Goal: Task Accomplishment & Management: Complete application form

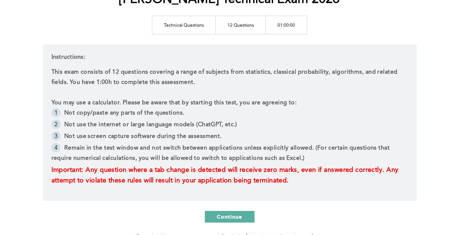
scroll to position [105, 0]
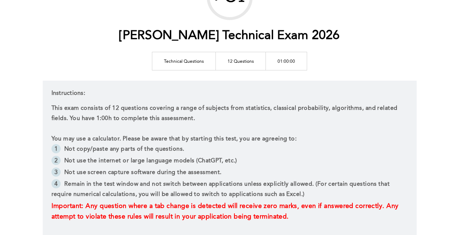
drag, startPoint x: 198, startPoint y: 70, endPoint x: 206, endPoint y: 69, distance: 8.1
click at [198, 70] on td "Technical Questions" at bounding box center [183, 61] width 63 height 18
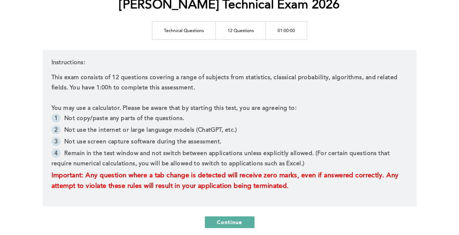
scroll to position [152, 0]
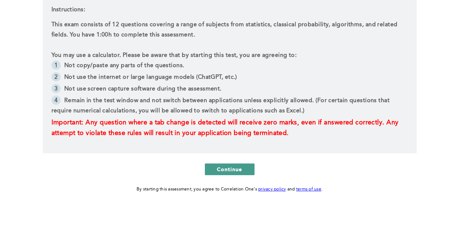
click at [226, 168] on span "Continue" at bounding box center [230, 169] width 26 height 7
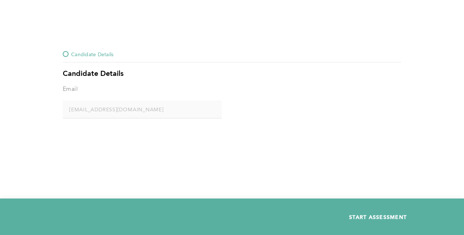
click at [375, 214] on span "START ASSESSMENT" at bounding box center [378, 216] width 58 height 7
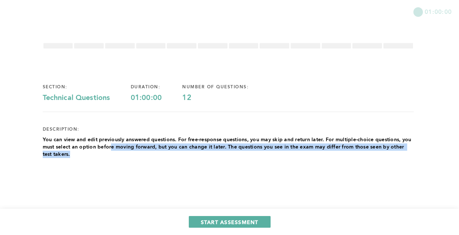
drag, startPoint x: 112, startPoint y: 146, endPoint x: 147, endPoint y: 154, distance: 35.8
click at [147, 154] on p "You can view and edit previously answered questions. For free-response question…" at bounding box center [228, 147] width 371 height 22
click at [154, 152] on p "You can view and edit previously answered questions. For free-response question…" at bounding box center [228, 147] width 371 height 22
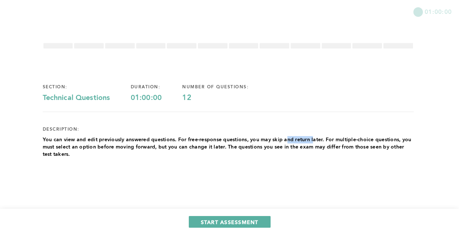
drag, startPoint x: 286, startPoint y: 139, endPoint x: 314, endPoint y: 138, distance: 27.8
click at [314, 138] on p "You can view and edit previously answered questions. For free-response question…" at bounding box center [228, 147] width 371 height 22
drag, startPoint x: 314, startPoint y: 138, endPoint x: 351, endPoint y: 140, distance: 36.5
click at [351, 140] on p "You can view and edit previously answered questions. For free-response question…" at bounding box center [228, 147] width 371 height 22
drag, startPoint x: 351, startPoint y: 140, endPoint x: 359, endPoint y: 143, distance: 9.1
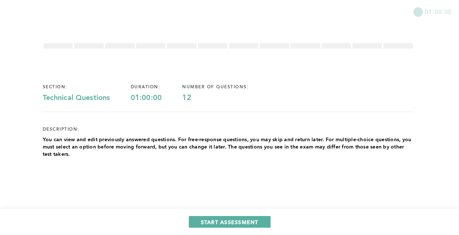
click at [359, 143] on p "You can view and edit previously answered questions. For free-response question…" at bounding box center [228, 147] width 371 height 22
drag, startPoint x: 74, startPoint y: 143, endPoint x: 161, endPoint y: 142, distance: 86.1
click at [161, 142] on p "You can view and edit previously answered questions. For free-response question…" at bounding box center [228, 147] width 371 height 22
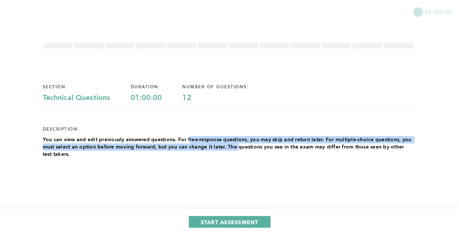
drag, startPoint x: 161, startPoint y: 142, endPoint x: 238, endPoint y: 148, distance: 78.0
click at [238, 148] on p "You can view and edit previously answered questions. For free-response question…" at bounding box center [228, 147] width 371 height 22
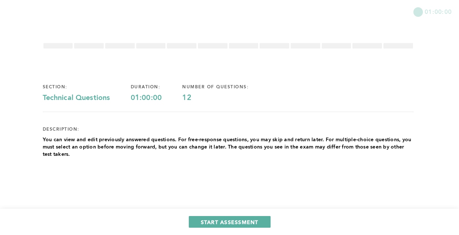
drag, startPoint x: 238, startPoint y: 148, endPoint x: 261, endPoint y: 154, distance: 23.4
click at [261, 152] on p "You can view and edit previously answered questions. For free-response question…" at bounding box center [228, 147] width 371 height 22
click at [228, 216] on button "START ASSESSMENT" at bounding box center [230, 222] width 82 height 12
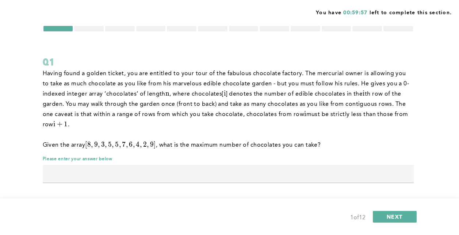
scroll to position [20, 0]
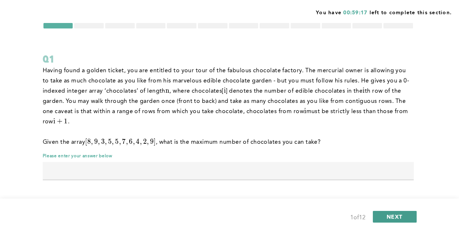
click at [399, 217] on span "NEXT" at bounding box center [394, 216] width 16 height 7
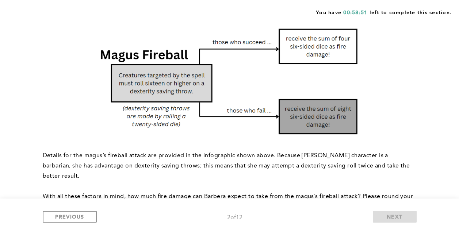
scroll to position [109, 0]
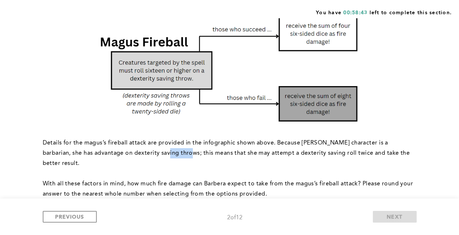
drag, startPoint x: 143, startPoint y: 151, endPoint x: 162, endPoint y: 151, distance: 19.3
click at [162, 151] on span "Details for the magus’s fireball attack are provided in the infographic shown a…" at bounding box center [227, 153] width 368 height 26
drag, startPoint x: 162, startPoint y: 151, endPoint x: 192, endPoint y: 151, distance: 29.5
click at [192, 151] on span "Details for the magus’s fireball attack are provided in the infographic shown a…" at bounding box center [227, 153] width 368 height 26
drag, startPoint x: 192, startPoint y: 151, endPoint x: 245, endPoint y: 149, distance: 53.7
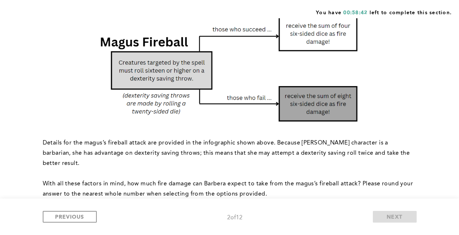
click at [245, 149] on p "Details for the magus’s fireball attack are provided in the infographic shown a…" at bounding box center [228, 153] width 371 height 31
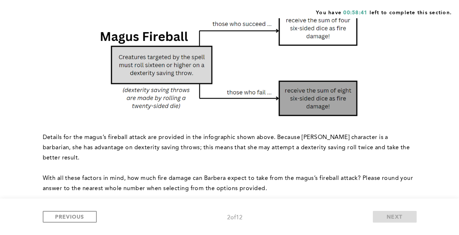
scroll to position [146, 0]
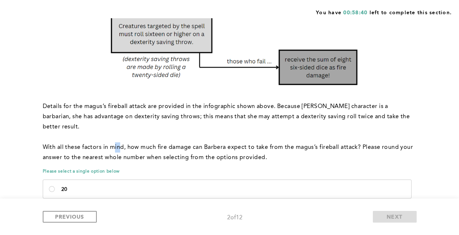
drag, startPoint x: 114, startPoint y: 134, endPoint x: 127, endPoint y: 135, distance: 13.2
click at [127, 144] on span "﻿With all these factors in mind, how much fire damage can Barbera expect to tak…" at bounding box center [229, 152] width 372 height 16
drag, startPoint x: 127, startPoint y: 135, endPoint x: 205, endPoint y: 138, distance: 78.1
click at [205, 144] on span "﻿With all these factors in mind, how much fire damage can Barbera expect to tak…" at bounding box center [229, 152] width 372 height 16
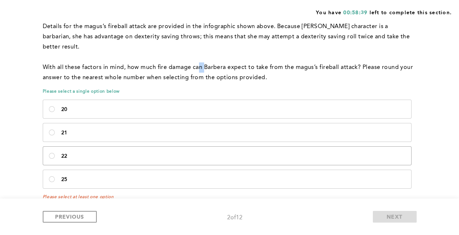
scroll to position [227, 0]
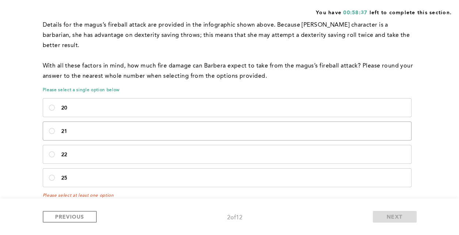
click at [80, 128] on p "21" at bounding box center [233, 131] width 344 height 6
click at [55, 128] on input "21" at bounding box center [52, 131] width 6 height 6
radio input "true"
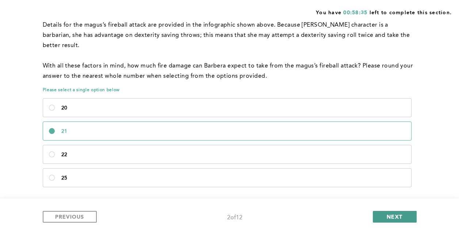
click at [390, 213] on span "NEXT" at bounding box center [394, 216] width 16 height 7
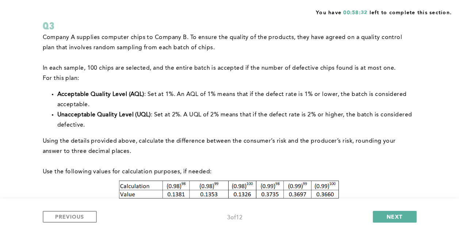
scroll to position [36, 0]
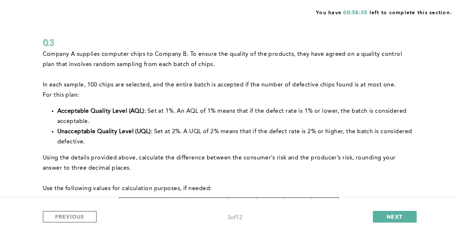
click at [184, 83] on p "In each sample, 100 chips are selected, and the entire batch is accepted if the…" at bounding box center [228, 85] width 371 height 10
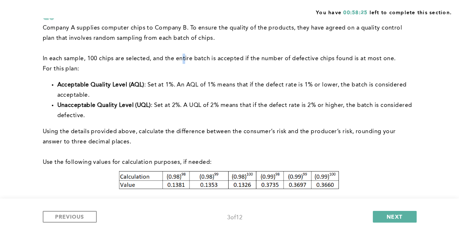
scroll to position [73, 0]
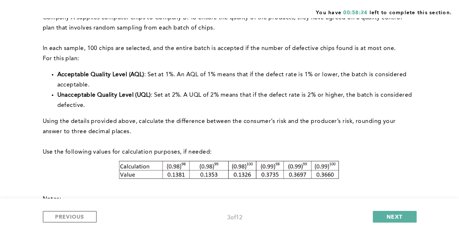
click at [184, 72] on li "Acceptable Quality Level (AQL) : Set at 1%. An AQL of 1% means that if the defe…" at bounding box center [235, 80] width 356 height 20
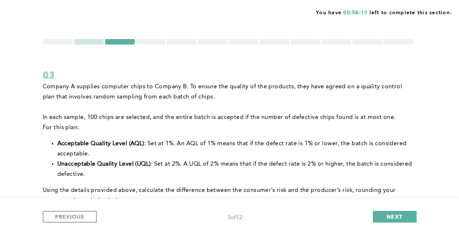
scroll to position [0, 0]
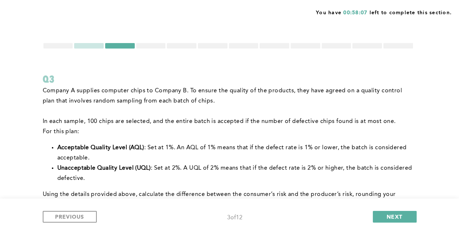
click at [163, 116] on p at bounding box center [228, 111] width 371 height 10
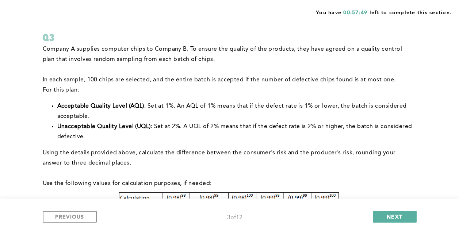
scroll to position [36, 0]
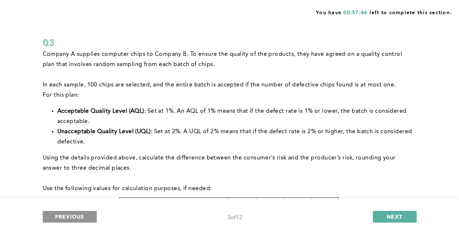
click at [83, 213] on span "PREVIOUS" at bounding box center [69, 216] width 29 height 7
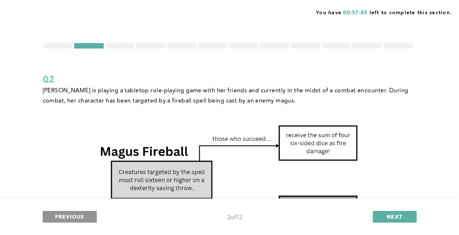
click at [83, 213] on span "PREVIOUS" at bounding box center [69, 216] width 29 height 7
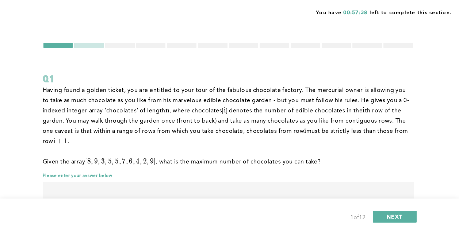
scroll to position [20, 0]
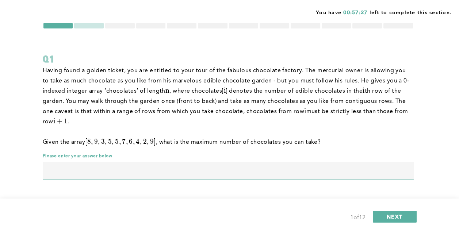
click at [132, 166] on input "text" at bounding box center [228, 171] width 371 height 18
type input "17"
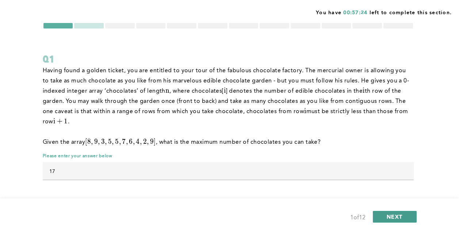
click at [390, 214] on span "NEXT" at bounding box center [394, 216] width 16 height 7
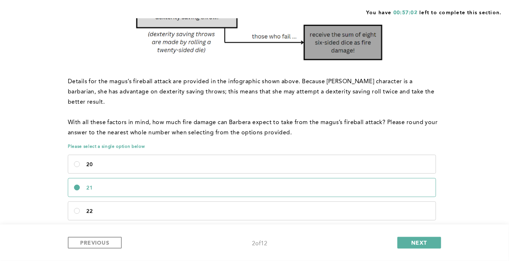
scroll to position [188, 0]
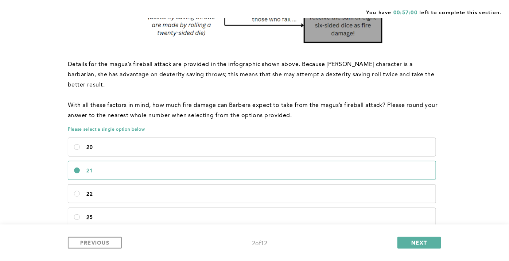
click at [75, 161] on label "21" at bounding box center [252, 170] width 368 height 18
click at [75, 167] on input "21" at bounding box center [77, 170] width 6 height 6
click at [104, 123] on div "[PERSON_NAME] is playing a tabletop role-playing game with her friends and curr…" at bounding box center [253, 68] width 371 height 340
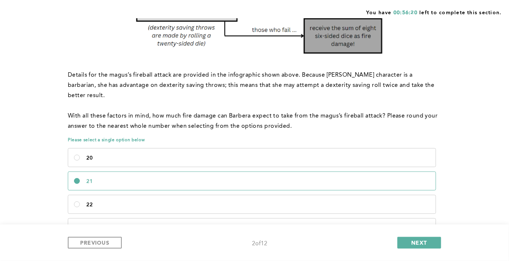
scroll to position [178, 0]
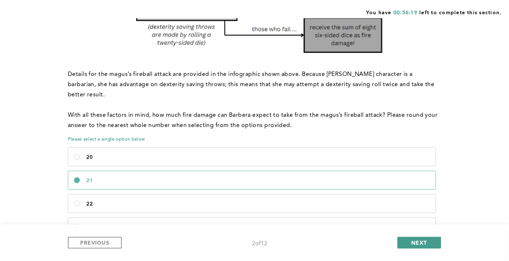
click at [412, 235] on span "NEXT" at bounding box center [420, 242] width 16 height 7
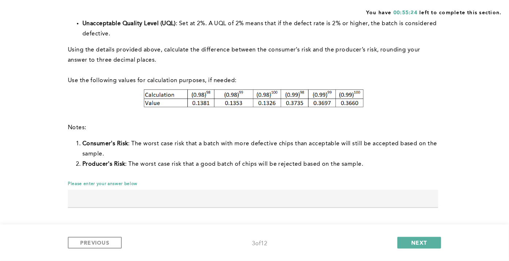
scroll to position [146, 0]
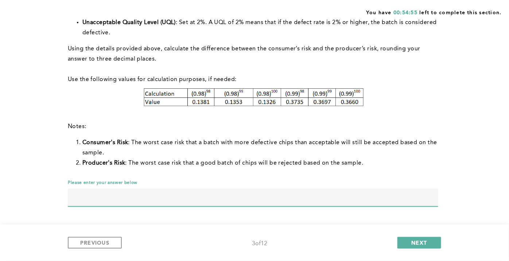
click at [154, 197] on input "text" at bounding box center [253, 198] width 371 height 18
type input "0.139"
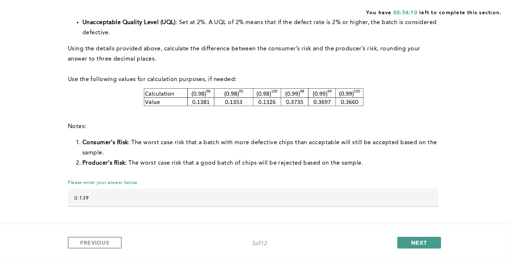
click at [423, 235] on span "NEXT" at bounding box center [420, 242] width 16 height 7
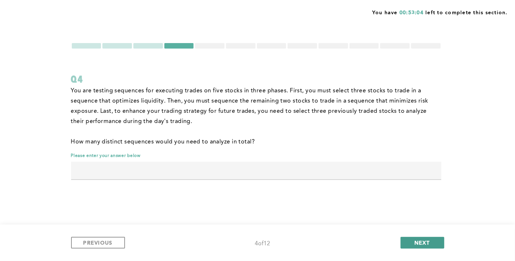
click at [409, 235] on button "NEXT" at bounding box center [423, 243] width 44 height 12
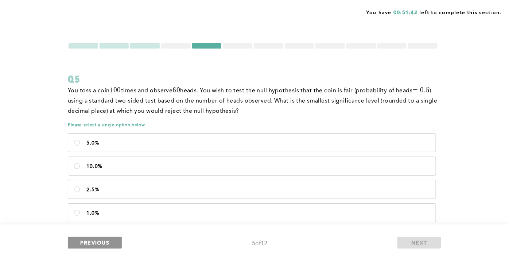
click at [101, 235] on span "PREVIOUS" at bounding box center [94, 242] width 29 height 7
click at [97, 235] on span "PREVIOUS" at bounding box center [94, 242] width 29 height 7
click at [187, 102] on span "You toss a coin 100 100 1 0 0 times and observe 60 60 6 0 heads. You wish to te…" at bounding box center [253, 101] width 371 height 26
click at [246, 171] on label "10.0%" at bounding box center [252, 166] width 368 height 18
click at [80, 169] on input "10.0%" at bounding box center [77, 166] width 6 height 6
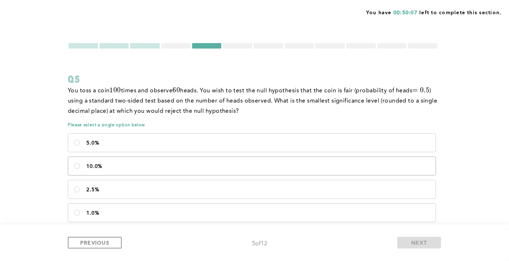
radio input "true"
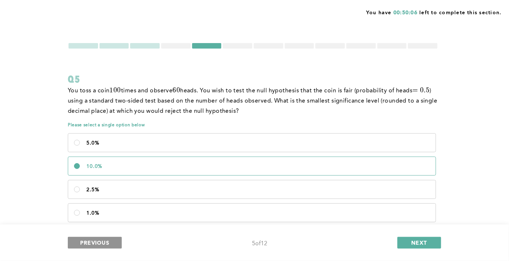
click at [102, 235] on button "PREVIOUS" at bounding box center [95, 243] width 54 height 12
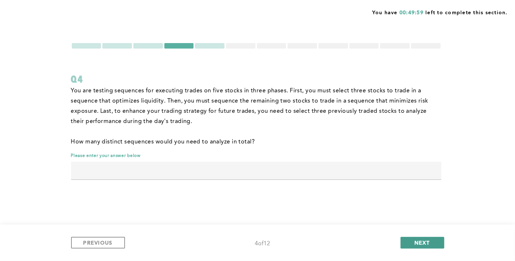
click at [427, 235] on span "NEXT" at bounding box center [423, 242] width 16 height 7
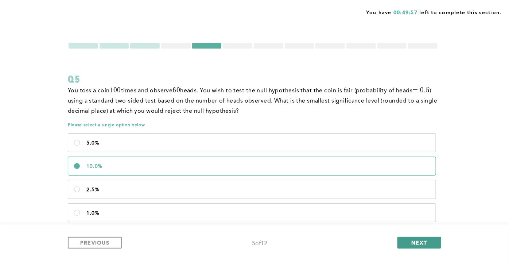
click at [427, 235] on button "NEXT" at bounding box center [420, 243] width 44 height 12
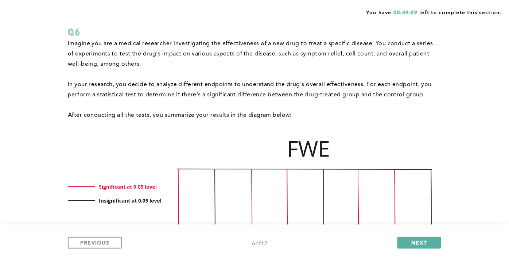
scroll to position [121, 0]
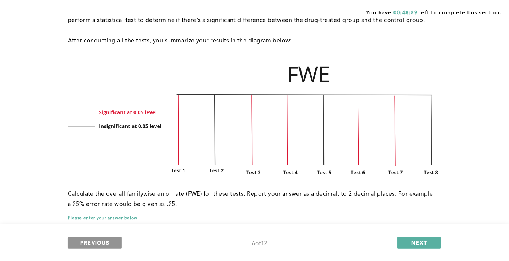
click at [108, 235] on span "PREVIOUS" at bounding box center [94, 242] width 29 height 7
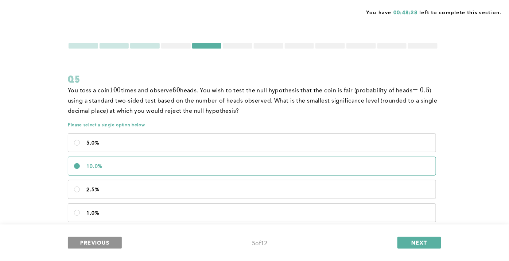
click at [108, 235] on span "PREVIOUS" at bounding box center [94, 242] width 29 height 7
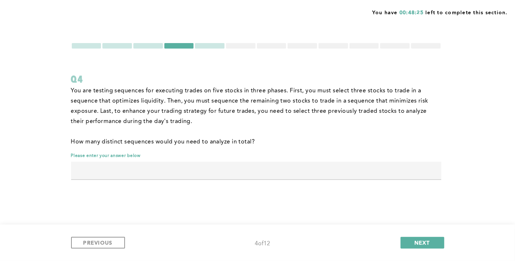
click at [186, 173] on input "text" at bounding box center [256, 171] width 371 height 18
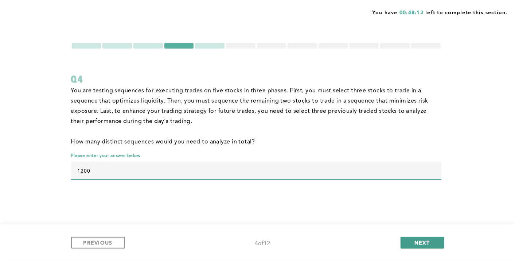
type input "1200"
click at [419, 235] on span "NEXT" at bounding box center [423, 242] width 16 height 7
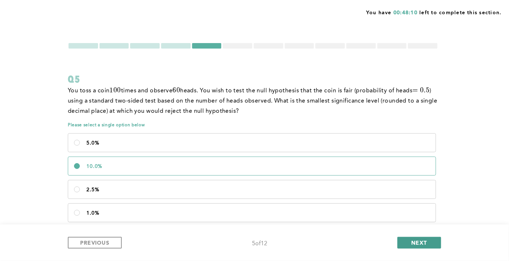
click at [417, 235] on span "NEXT" at bounding box center [420, 242] width 16 height 7
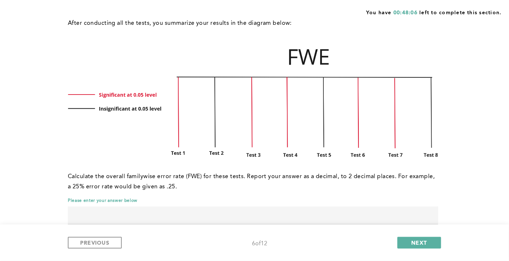
scroll to position [157, 0]
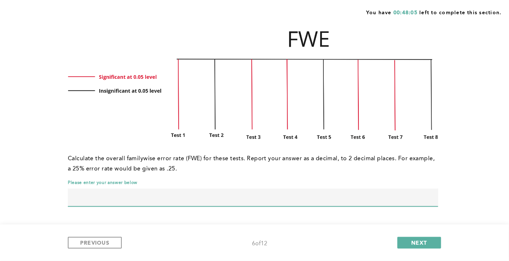
click at [200, 193] on input "text" at bounding box center [253, 198] width 371 height 18
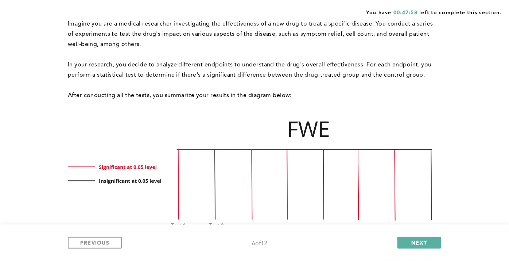
scroll to position [116, 0]
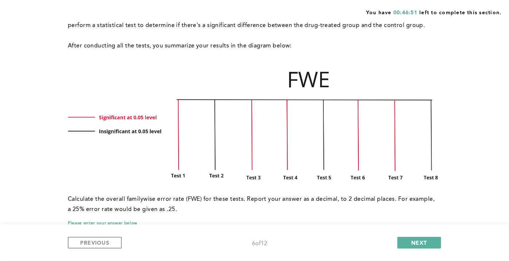
click at [206, 199] on p "Calculate the overall familywise error rate (FWE) for these tests. Report your …" at bounding box center [253, 204] width 371 height 20
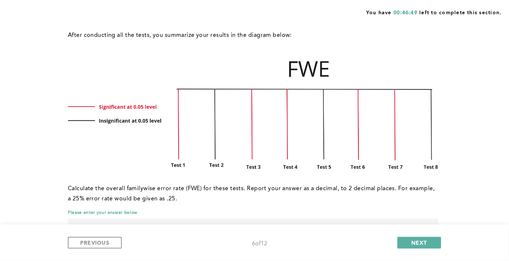
scroll to position [132, 0]
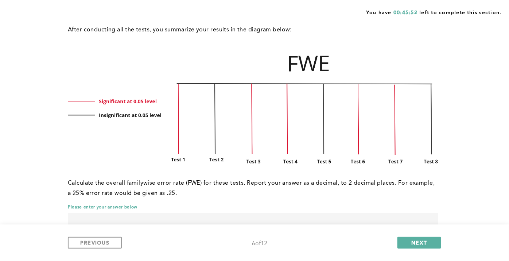
click at [183, 215] on input "text" at bounding box center [253, 222] width 371 height 18
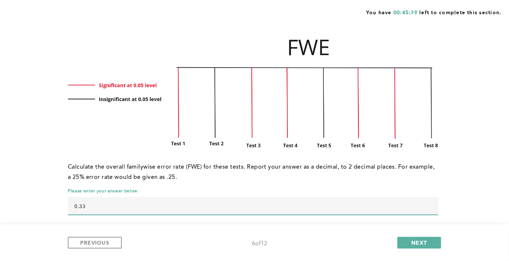
scroll to position [157, 0]
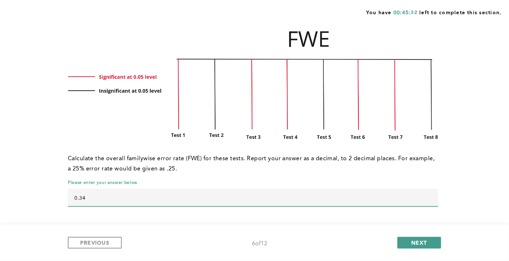
type input "0.34"
click at [425, 235] on span "NEXT" at bounding box center [420, 242] width 16 height 7
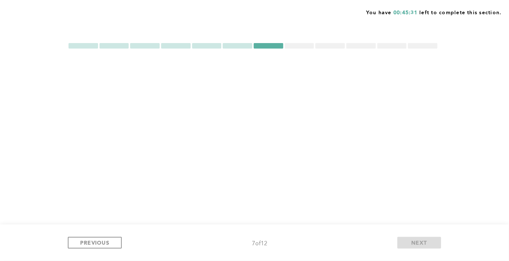
scroll to position [0, 0]
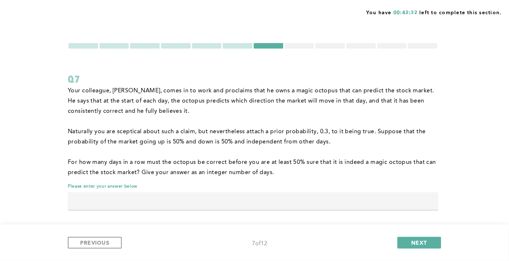
click at [234, 199] on input "text" at bounding box center [253, 201] width 371 height 18
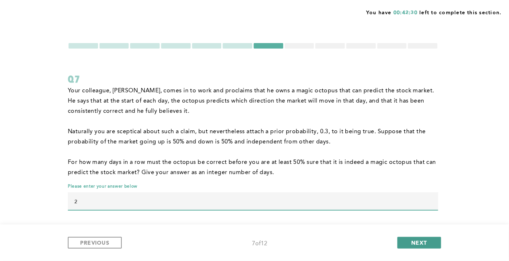
type input "2"
click at [424, 235] on span "NEXT" at bounding box center [420, 242] width 16 height 7
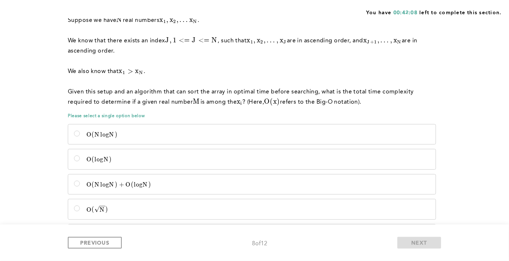
scroll to position [68, 0]
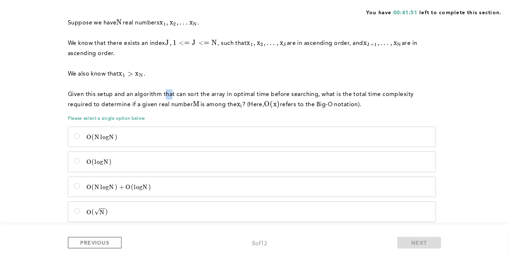
drag, startPoint x: 165, startPoint y: 90, endPoint x: 173, endPoint y: 92, distance: 8.2
click at [173, 92] on p "Given this setup and an algorithm that can sort the array in optimal time befor…" at bounding box center [253, 99] width 371 height 20
drag, startPoint x: 173, startPoint y: 92, endPoint x: 216, endPoint y: 91, distance: 43.1
click at [216, 91] on p "Given this setup and an algorithm that can sort the array in optimal time befor…" at bounding box center [253, 99] width 371 height 20
drag, startPoint x: 254, startPoint y: 93, endPoint x: 259, endPoint y: 95, distance: 4.9
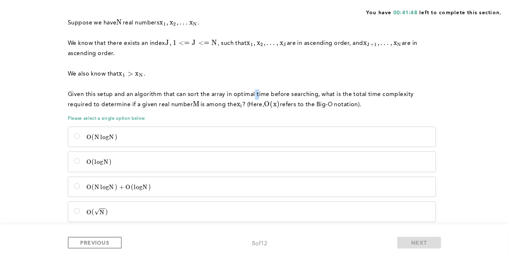
click at [259, 95] on p "Given this setup and an algorithm that can sort the array in optimal time befor…" at bounding box center [253, 99] width 371 height 20
drag, startPoint x: 259, startPoint y: 95, endPoint x: 301, endPoint y: 96, distance: 42.0
click at [301, 96] on p "Given this setup and an algorithm that can sort the array in optimal time befor…" at bounding box center [253, 99] width 371 height 20
click at [146, 102] on p "Given this setup and an algorithm that can sort the array in optimal time befor…" at bounding box center [253, 99] width 371 height 20
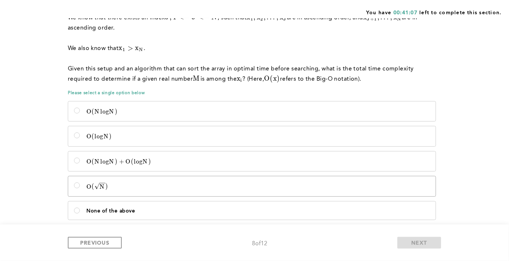
scroll to position [108, 0]
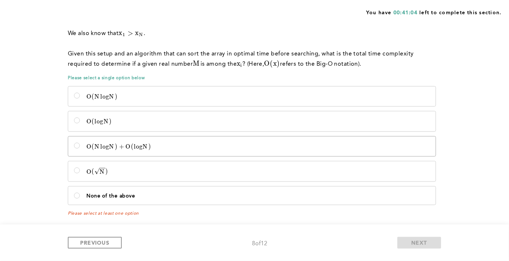
click at [217, 144] on p "O ( N l o g N ) + O ( l o g N ) O(NlogN) + O(logN) O ( N l o g N ) + O ( l o g …" at bounding box center [258, 146] width 344 height 7
click at [80, 144] on input "O ( N l o g N ) + O ( l o g N ) O(NlogN) + O(logN) O ( N l o g N ) + O ( l o g …" at bounding box center [77, 146] width 6 height 6
radio input "true"
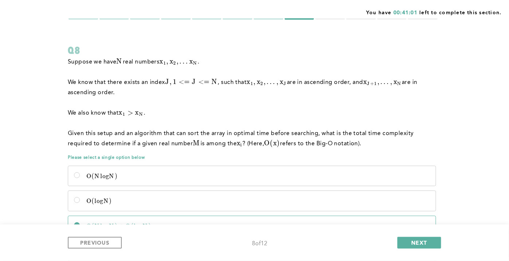
scroll to position [27, 0]
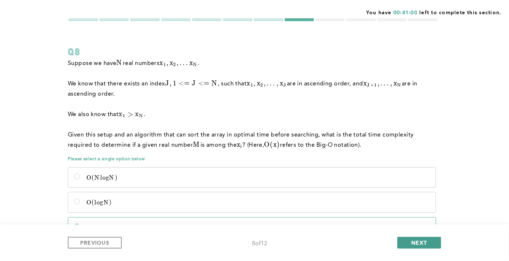
click at [407, 235] on button "NEXT" at bounding box center [420, 243] width 44 height 12
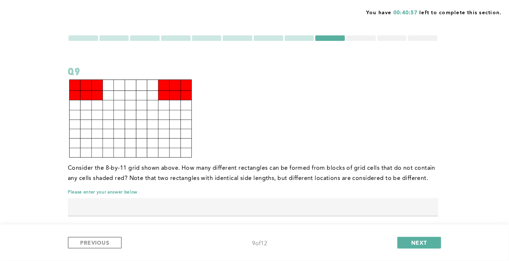
scroll to position [17, 0]
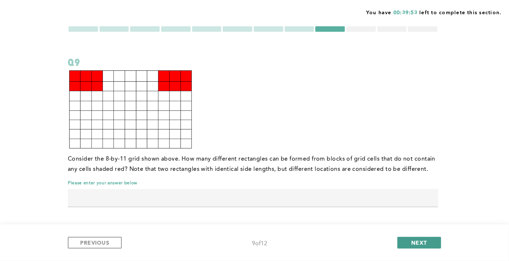
click at [401, 235] on button "NEXT" at bounding box center [420, 243] width 44 height 12
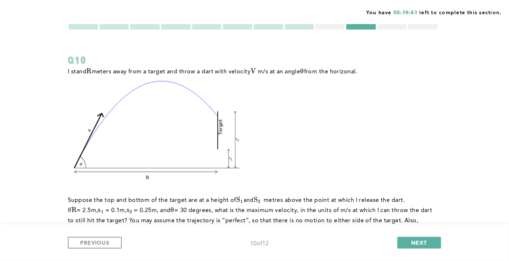
scroll to position [15, 0]
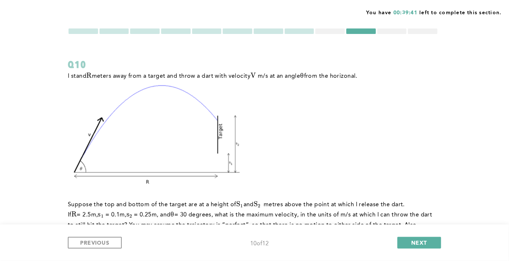
click at [339, 28] on div at bounding box center [331, 30] width 30 height 5
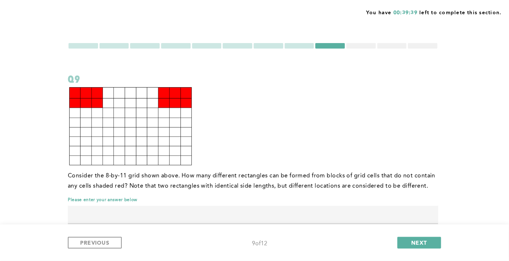
click at [299, 47] on div at bounding box center [300, 45] width 30 height 5
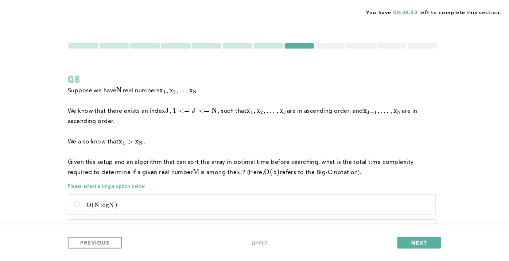
click at [233, 144] on p "We also know that x 1 > x N x_1 > x_N x 1 ​ > x N ​ ." at bounding box center [253, 142] width 371 height 10
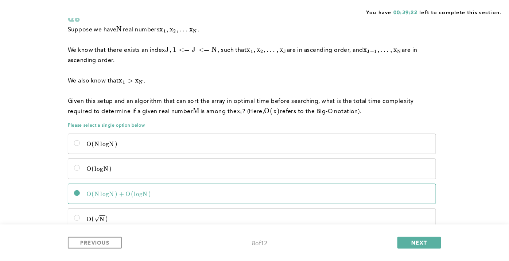
scroll to position [65, 0]
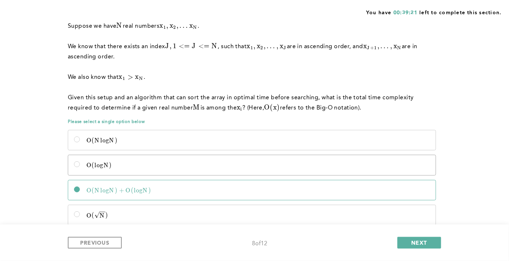
click at [237, 161] on label "O ( l o g N ) O(logN) O ( l o g N )" at bounding box center [252, 165] width 368 height 20
click at [80, 161] on input "O ( l o g N ) O(logN) O ( l o g N )" at bounding box center [77, 164] width 6 height 6
radio input "true"
click at [413, 235] on span "NEXT" at bounding box center [420, 242] width 16 height 7
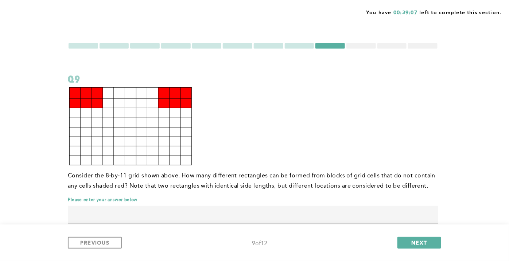
click at [390, 45] on div at bounding box center [393, 45] width 30 height 5
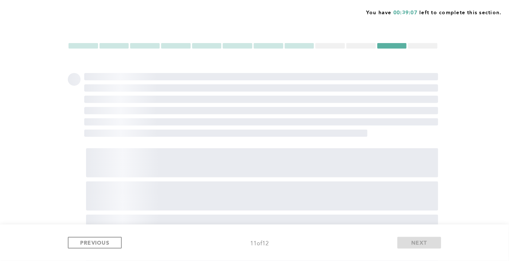
click at [361, 41] on div "You have 00:39:07 left to complete this section. ‌ ‌ ‌ ‌ ‌ ‌ ‌ ‌ ‌ ‌ ‌ PREVIOUS…" at bounding box center [254, 161] width 509 height 323
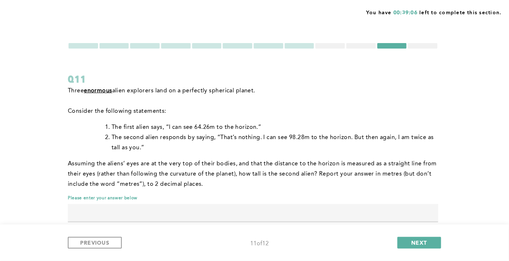
click at [358, 47] on div at bounding box center [362, 45] width 30 height 5
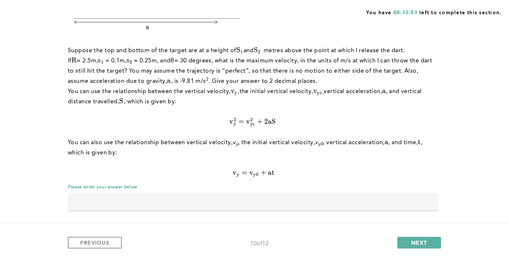
scroll to position [167, 0]
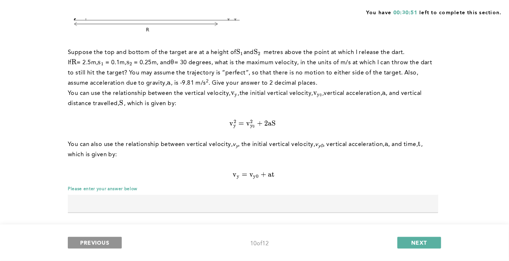
click at [95, 235] on span "PREVIOUS" at bounding box center [94, 242] width 29 height 7
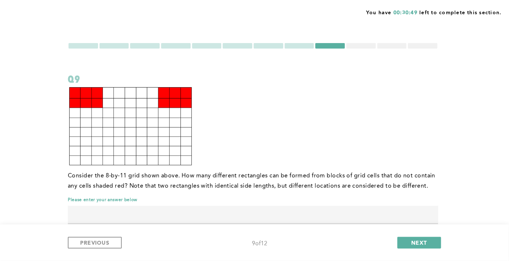
scroll to position [17, 0]
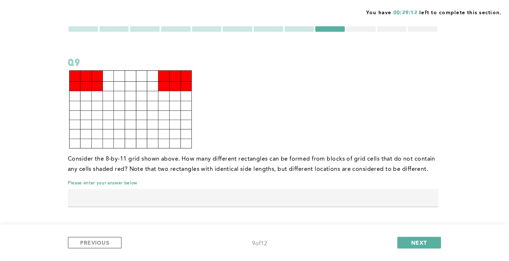
click at [82, 186] on div "Consider the 8-by-11 grid shown above. How many different rectangles can be for…" at bounding box center [253, 141] width 371 height 145
click at [84, 190] on input "text" at bounding box center [253, 198] width 371 height 18
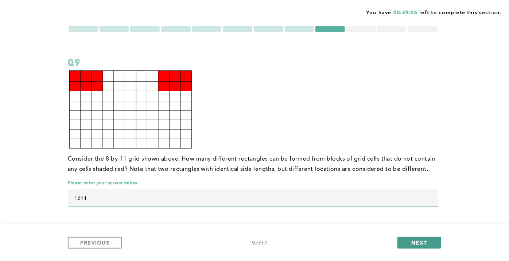
type input "1611"
click at [409, 235] on button "NEXT" at bounding box center [420, 243] width 44 height 12
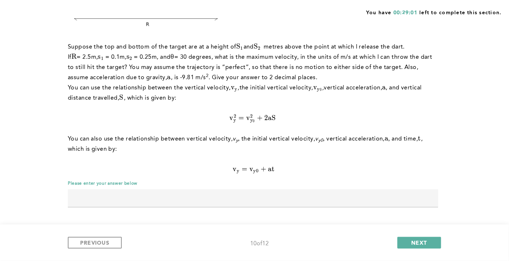
scroll to position [173, 0]
click at [433, 235] on button "NEXT" at bounding box center [420, 243] width 44 height 12
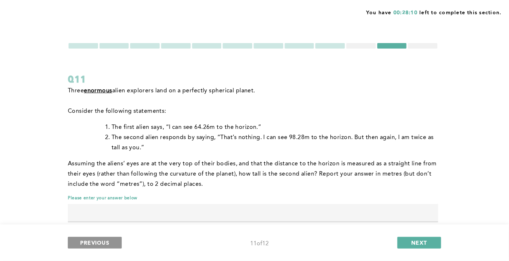
click at [81, 235] on span "PREVIOUS" at bounding box center [94, 242] width 29 height 7
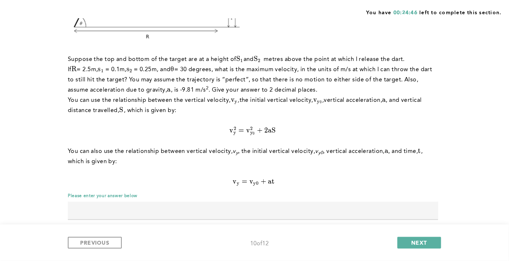
scroll to position [173, 0]
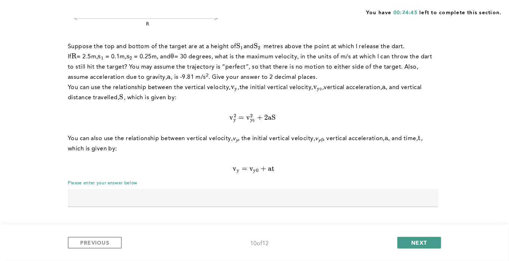
click at [424, 235] on span "NEXT" at bounding box center [420, 242] width 16 height 7
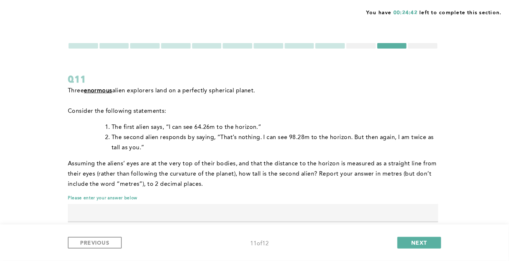
scroll to position [16, 0]
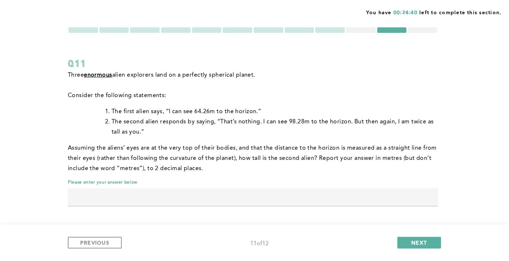
click at [156, 197] on input "text" at bounding box center [253, 197] width 371 height 18
click at [414, 29] on div at bounding box center [423, 29] width 30 height 5
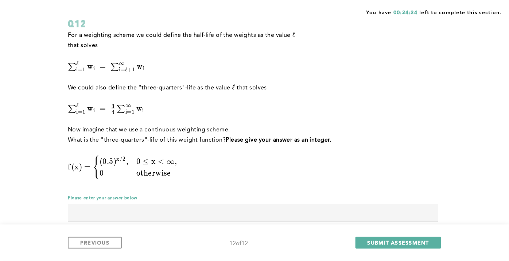
scroll to position [52, 0]
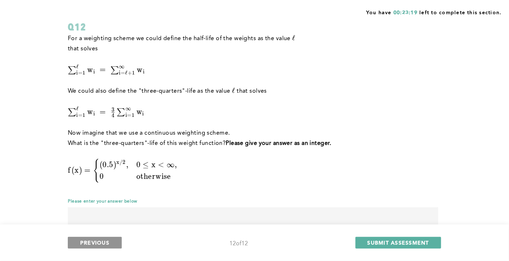
click at [99, 235] on span "PREVIOUS" at bounding box center [94, 242] width 29 height 7
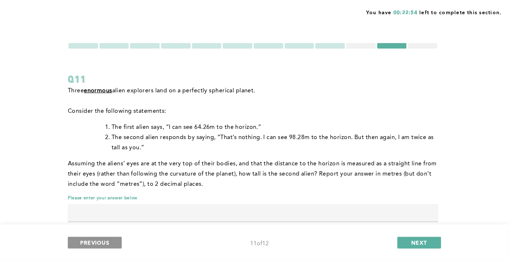
click at [111, 235] on button "PREVIOUS" at bounding box center [95, 243] width 54 height 12
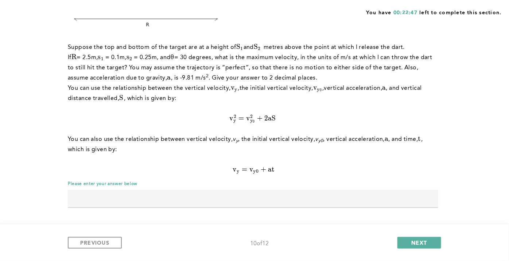
scroll to position [173, 0]
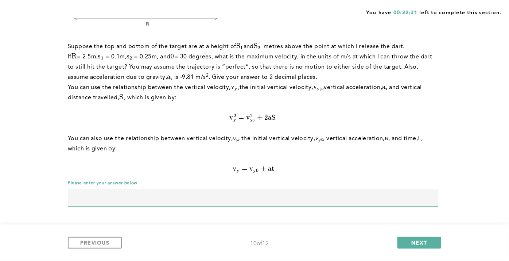
click at [283, 195] on input "text" at bounding box center [253, 198] width 371 height 18
type input "5.85"
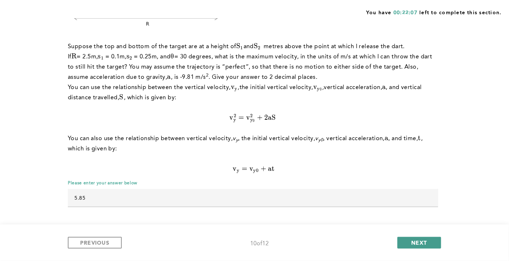
click at [415, 235] on span "NEXT" at bounding box center [420, 242] width 16 height 7
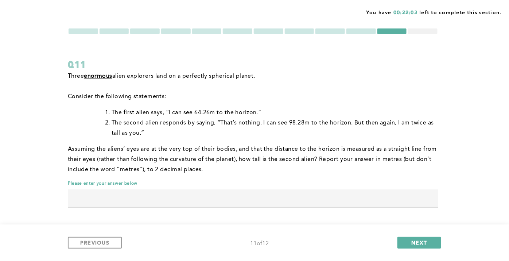
scroll to position [16, 0]
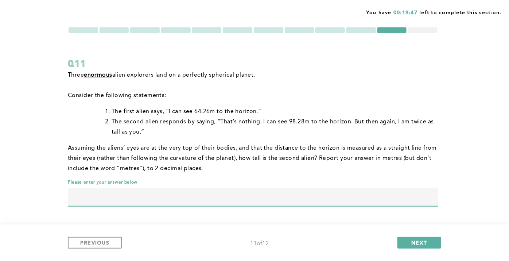
click at [184, 198] on input "text" at bounding box center [253, 197] width 371 height 18
type input "52.92"
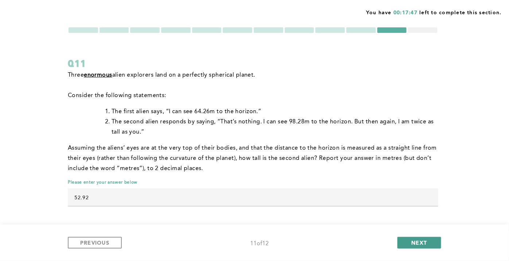
click at [419, 235] on span "NEXT" at bounding box center [420, 242] width 16 height 7
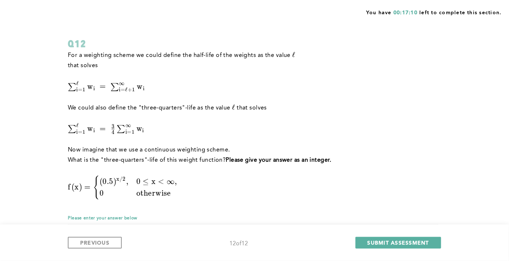
scroll to position [0, 0]
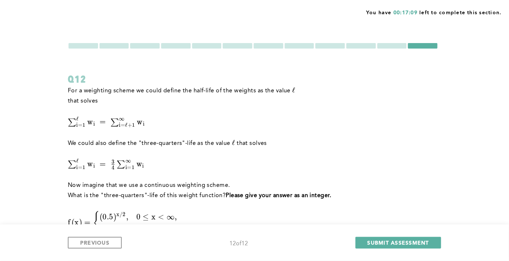
click at [153, 44] on div at bounding box center [145, 45] width 30 height 5
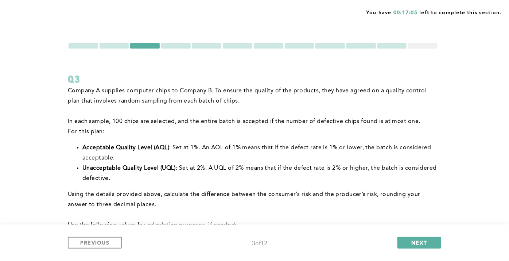
click at [78, 49] on div at bounding box center [253, 45] width 371 height 7
click at [79, 48] on div at bounding box center [84, 45] width 30 height 5
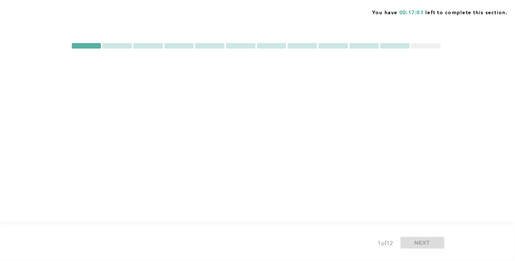
click at [79, 48] on div at bounding box center [87, 45] width 30 height 5
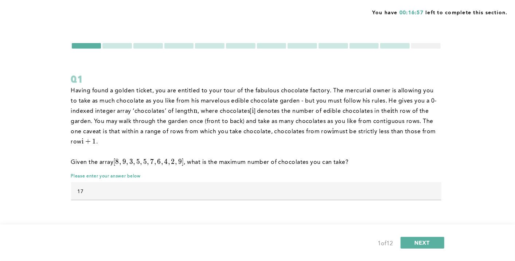
click at [117, 45] on div at bounding box center [118, 45] width 30 height 5
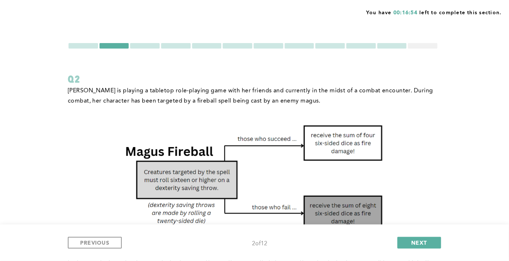
scroll to position [201, 0]
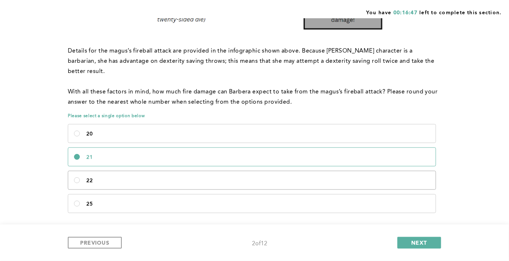
click at [353, 178] on p "22" at bounding box center [258, 181] width 344 height 6
click at [80, 177] on input "22" at bounding box center [77, 180] width 6 height 6
radio input "true"
click at [408, 235] on button "NEXT" at bounding box center [420, 243] width 44 height 12
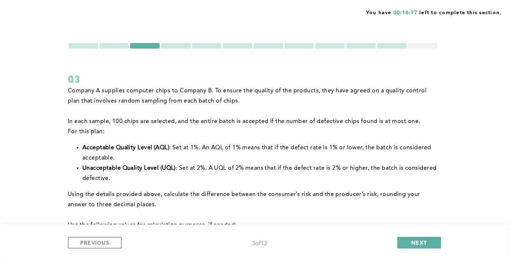
scroll to position [146, 0]
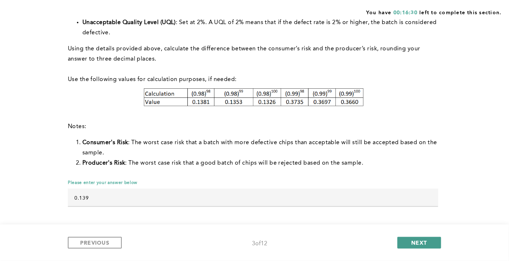
click at [425, 235] on button "NEXT" at bounding box center [420, 243] width 44 height 12
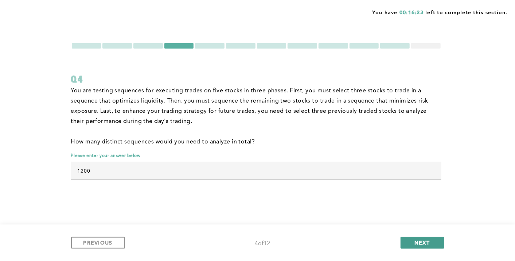
click at [421, 235] on span "NEXT" at bounding box center [423, 242] width 16 height 7
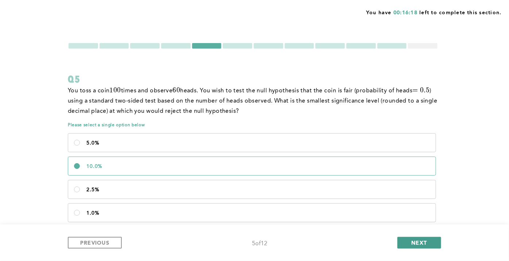
click at [421, 235] on button "NEXT" at bounding box center [420, 243] width 44 height 12
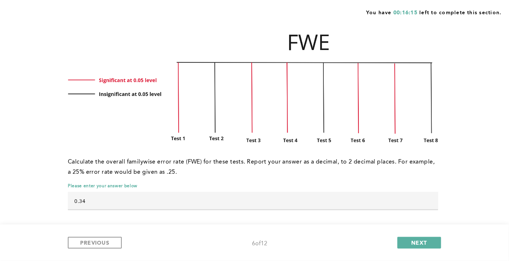
scroll to position [157, 0]
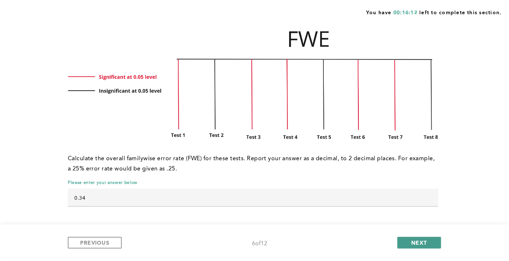
click at [433, 235] on button "NEXT" at bounding box center [420, 243] width 44 height 12
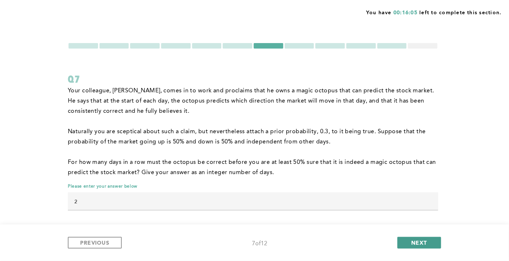
click at [412, 235] on span "NEXT" at bounding box center [420, 242] width 16 height 7
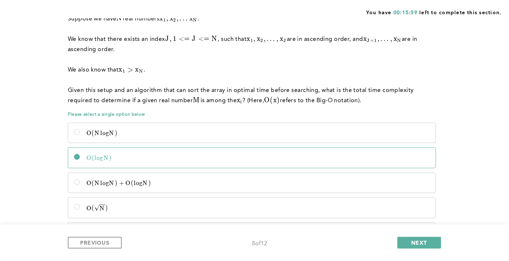
scroll to position [111, 0]
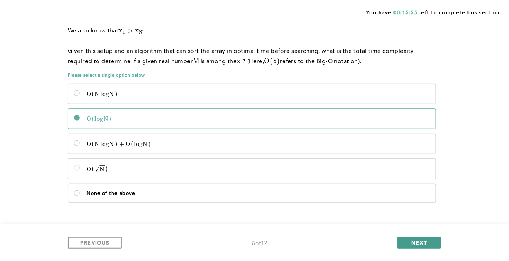
click at [401, 235] on button "NEXT" at bounding box center [420, 243] width 44 height 12
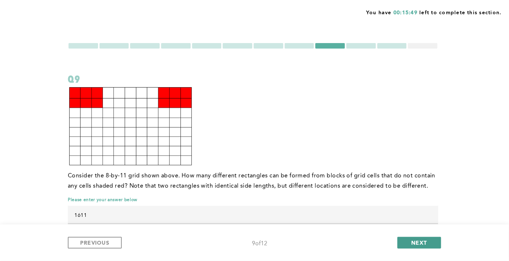
click at [426, 235] on span "NEXT" at bounding box center [420, 242] width 16 height 7
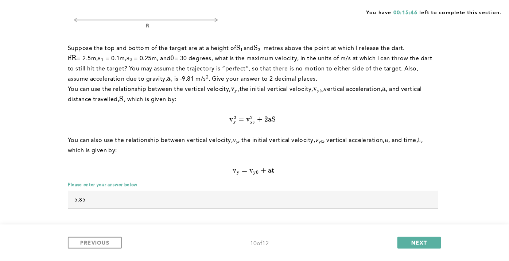
scroll to position [173, 0]
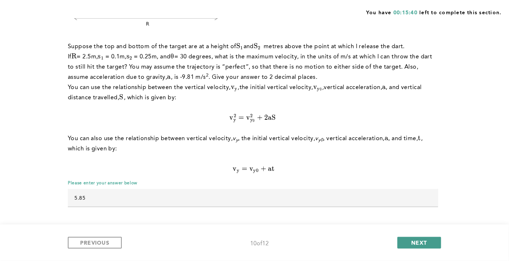
click at [416, 235] on span "NEXT" at bounding box center [420, 242] width 16 height 7
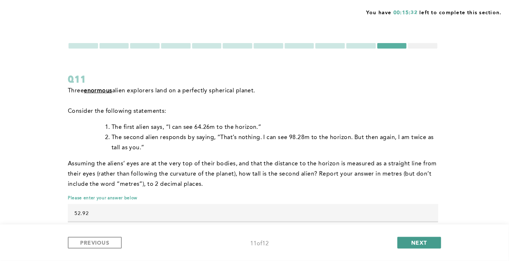
click at [415, 235] on span "NEXT" at bounding box center [420, 242] width 16 height 7
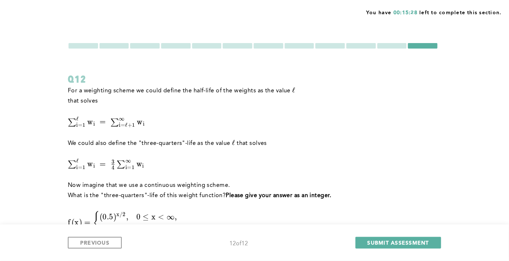
click at [83, 46] on div at bounding box center [84, 45] width 30 height 5
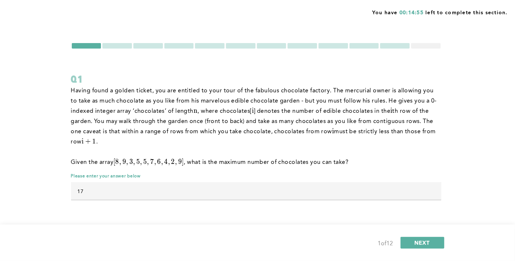
click at [418, 46] on div at bounding box center [426, 45] width 30 height 5
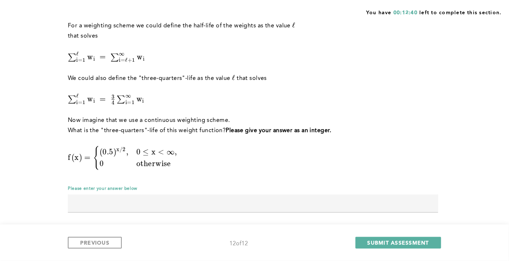
scroll to position [70, 0]
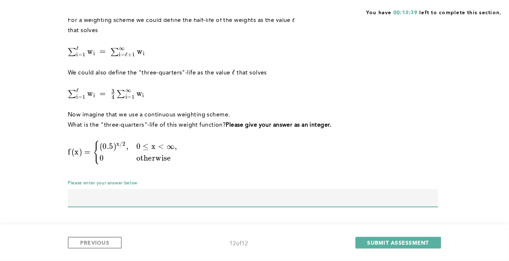
click at [413, 199] on input "text" at bounding box center [253, 198] width 371 height 18
type input "4"
click at [103, 235] on span "PREVIOUS" at bounding box center [94, 242] width 29 height 7
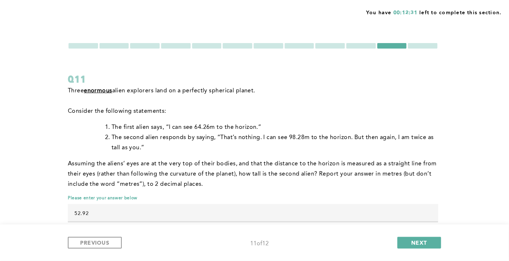
scroll to position [16, 0]
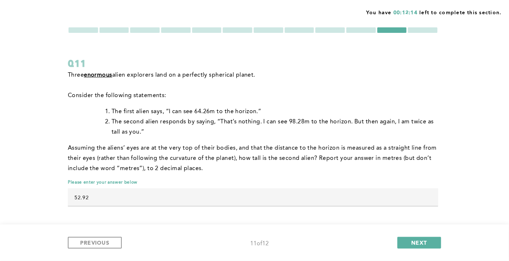
click at [414, 32] on div at bounding box center [423, 29] width 30 height 5
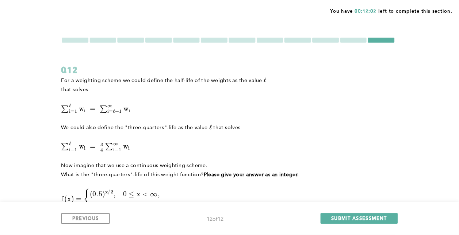
scroll to position [0, 0]
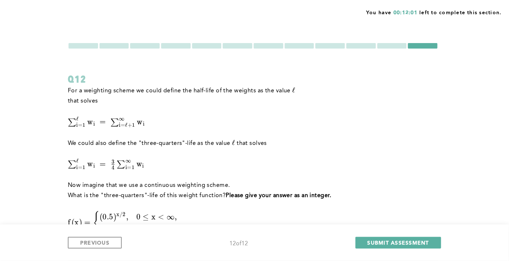
click at [82, 44] on div at bounding box center [84, 45] width 30 height 5
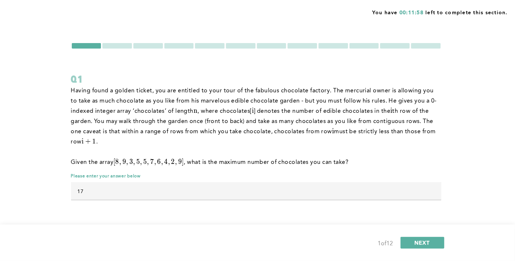
click at [116, 47] on div at bounding box center [118, 45] width 30 height 5
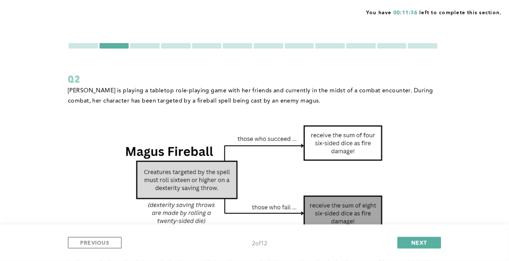
click at [143, 47] on div at bounding box center [145, 45] width 30 height 5
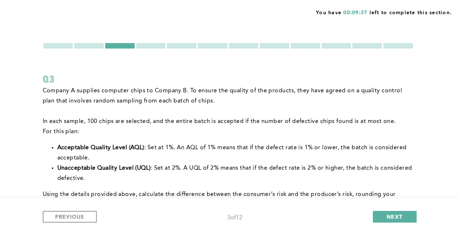
click at [60, 47] on div at bounding box center [58, 45] width 30 height 5
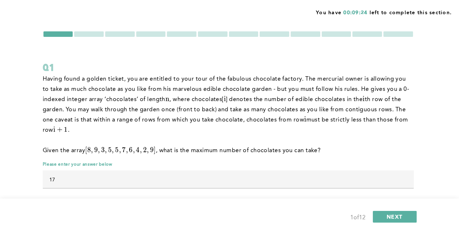
scroll to position [20, 0]
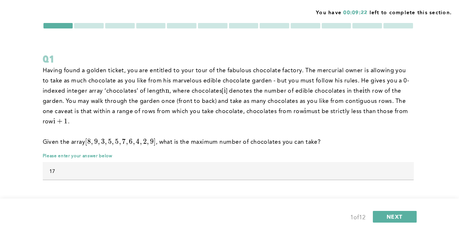
click at [90, 24] on div at bounding box center [89, 25] width 30 height 5
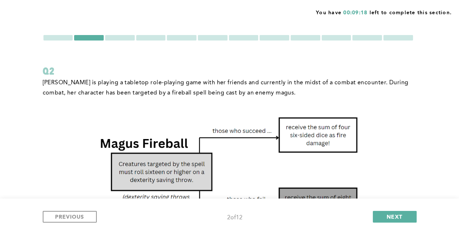
scroll to position [0, 0]
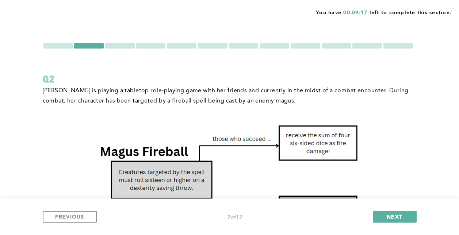
click at [127, 41] on div "You have 00:09:17 left to complete this section. Q2 [PERSON_NAME] is playing a …" at bounding box center [229, 236] width 459 height 473
click at [125, 44] on div at bounding box center [120, 45] width 30 height 5
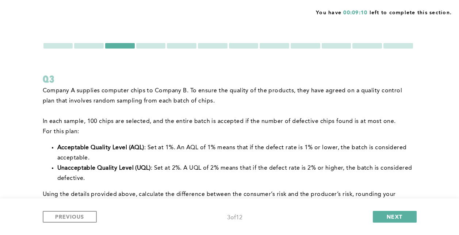
click at [139, 43] on div at bounding box center [151, 45] width 30 height 5
click at [149, 43] on div at bounding box center [151, 45] width 30 height 5
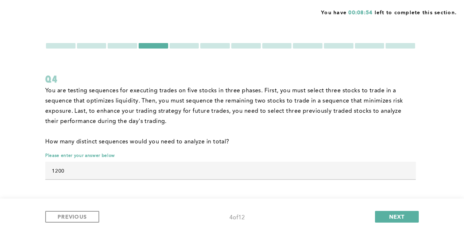
click at [187, 44] on div at bounding box center [185, 45] width 30 height 5
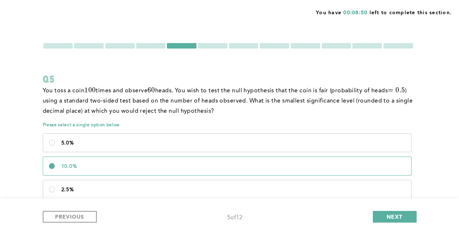
click at [216, 47] on div at bounding box center [213, 45] width 30 height 5
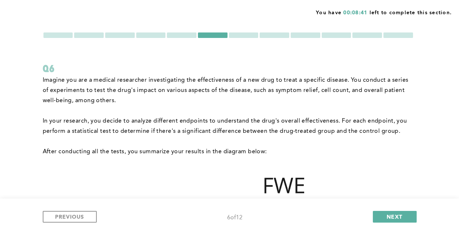
scroll to position [4, 0]
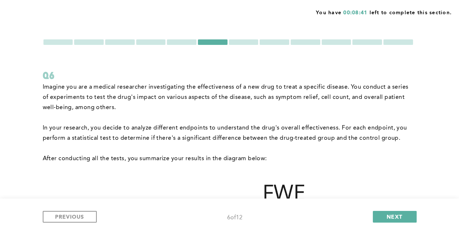
click at [249, 44] on div at bounding box center [244, 41] width 30 height 5
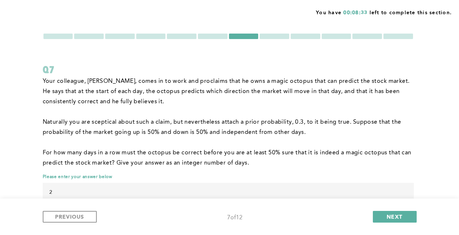
scroll to position [0, 0]
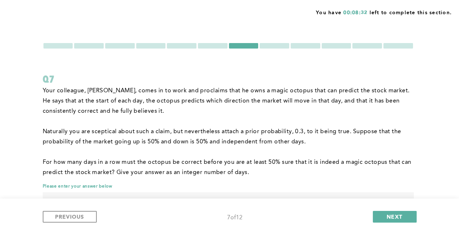
click at [274, 47] on div at bounding box center [274, 45] width 30 height 5
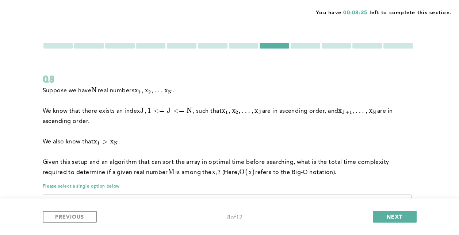
click at [314, 48] on div at bounding box center [305, 45] width 30 height 5
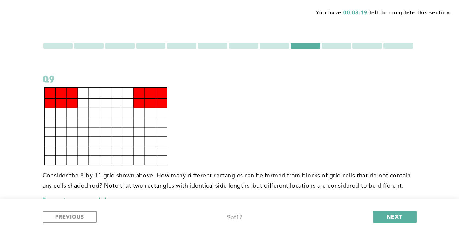
click at [344, 46] on div at bounding box center [336, 45] width 30 height 5
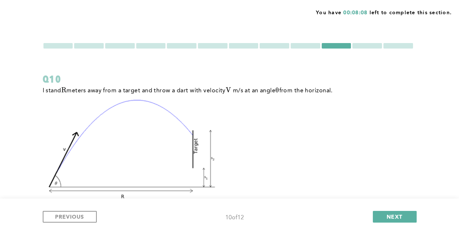
click at [358, 44] on div at bounding box center [367, 45] width 30 height 5
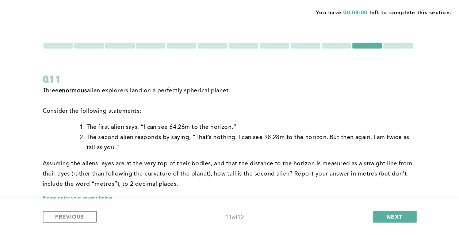
click at [406, 45] on div at bounding box center [398, 45] width 30 height 5
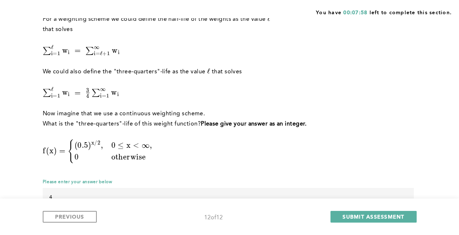
scroll to position [96, 0]
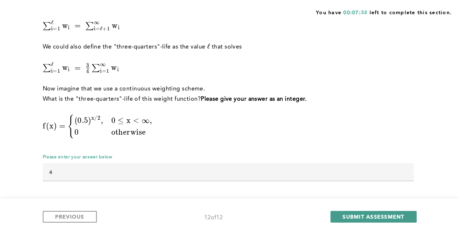
click at [355, 216] on span "SUBMIT ASSESSMENT" at bounding box center [373, 216] width 62 height 7
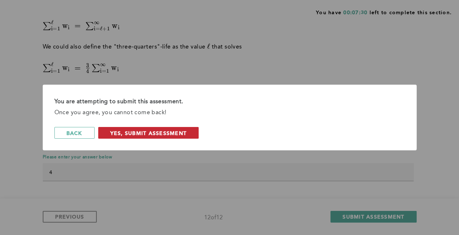
click at [147, 131] on span "Yes, Submit Assessment" at bounding box center [148, 132] width 77 height 7
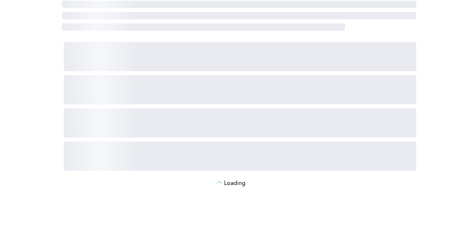
scroll to position [0, 0]
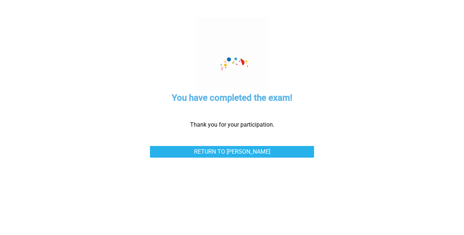
click at [243, 139] on div "You have completed the exam! Thank you for your participation. Return to [PERSO…" at bounding box center [231, 117] width 401 height 235
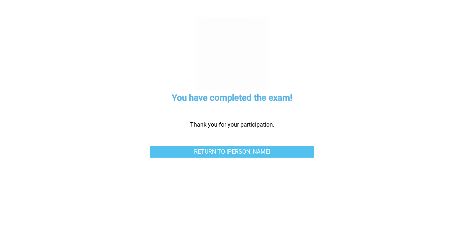
click at [235, 147] on link "Return to [PERSON_NAME]" at bounding box center [232, 152] width 164 height 12
